Goal: Information Seeking & Learning: Learn about a topic

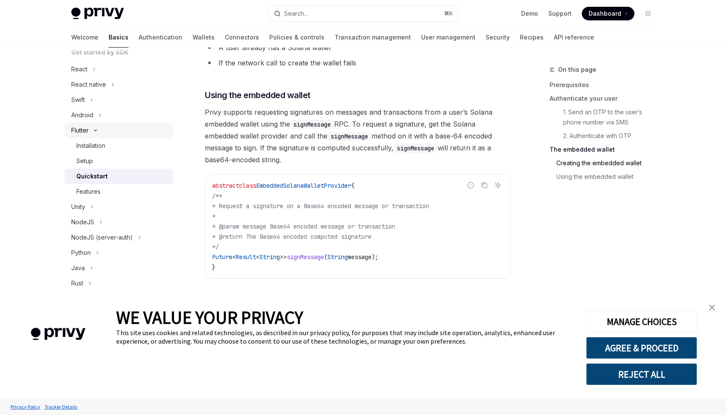
scroll to position [129, 0]
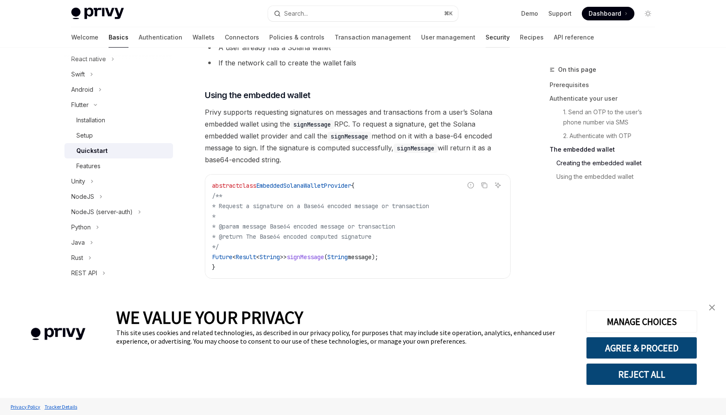
click at [486, 37] on link "Security" at bounding box center [498, 37] width 24 height 20
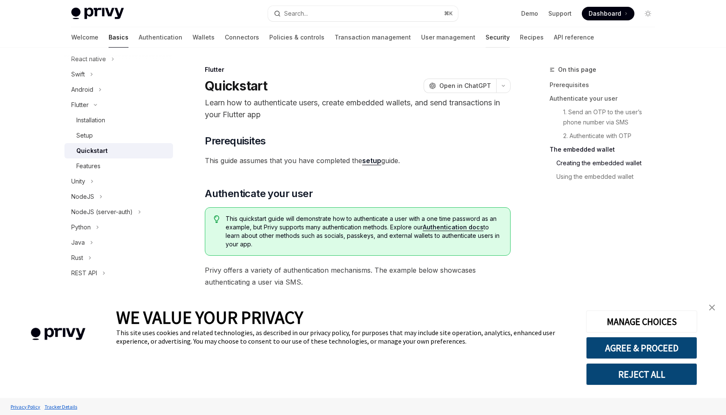
type textarea "*"
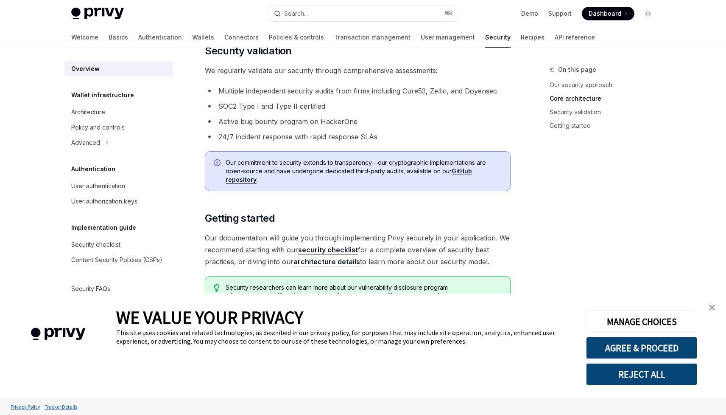
scroll to position [578, 0]
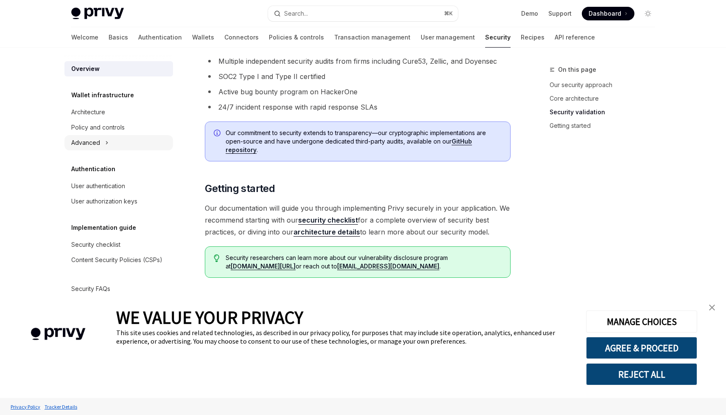
click at [93, 142] on div "Advanced" at bounding box center [85, 142] width 29 height 10
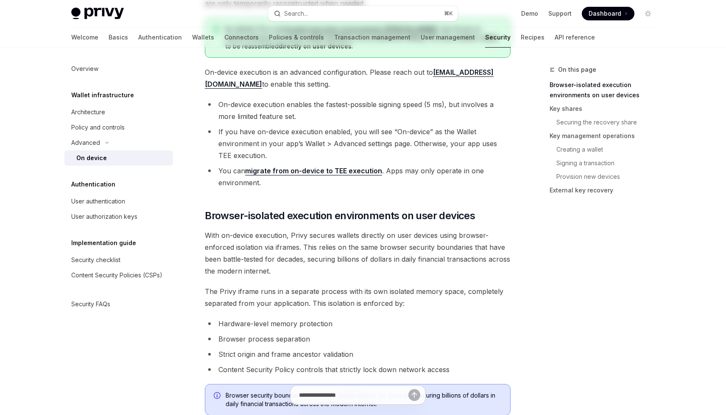
type textarea "*"
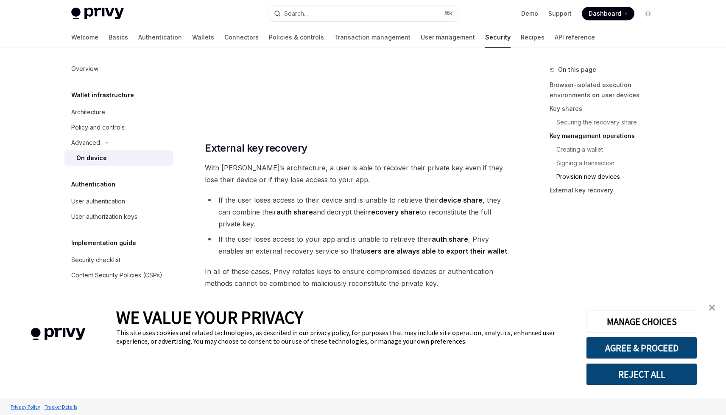
scroll to position [2303, 0]
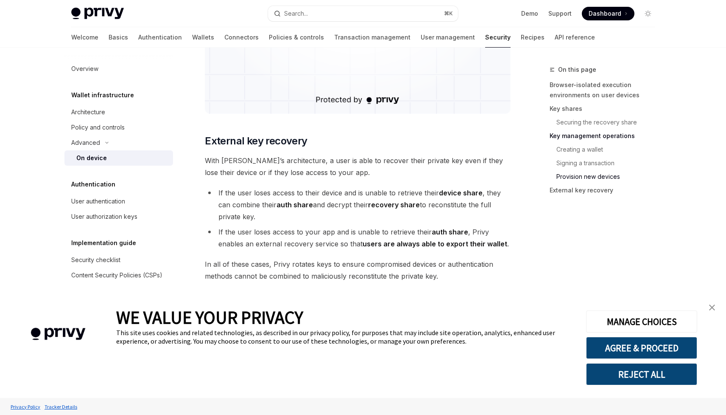
click at [395, 204] on strong "recovery share" at bounding box center [394, 204] width 52 height 8
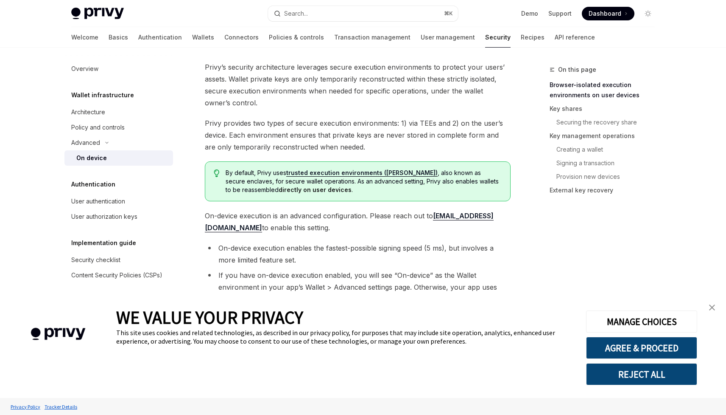
scroll to position [0, 0]
